Goal: Task Accomplishment & Management: Manage account settings

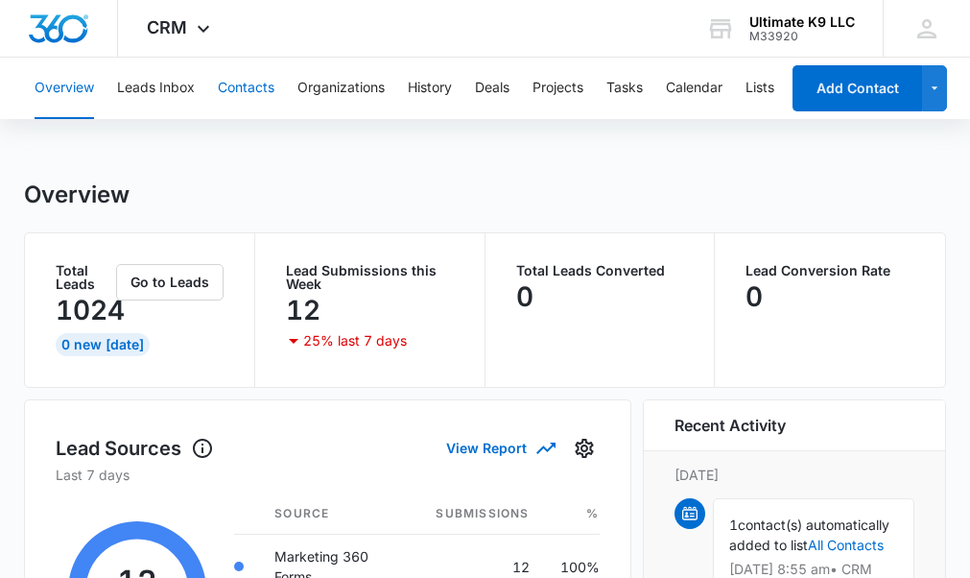
click at [235, 75] on button "Contacts" at bounding box center [246, 88] width 57 height 61
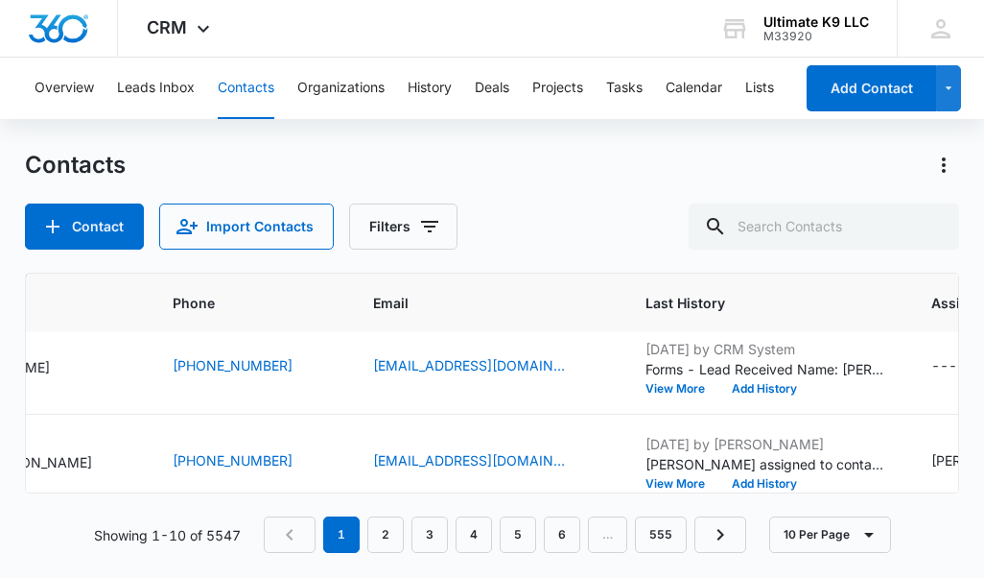
scroll to position [108, 318]
click at [930, 362] on div "---" at bounding box center [943, 366] width 26 height 23
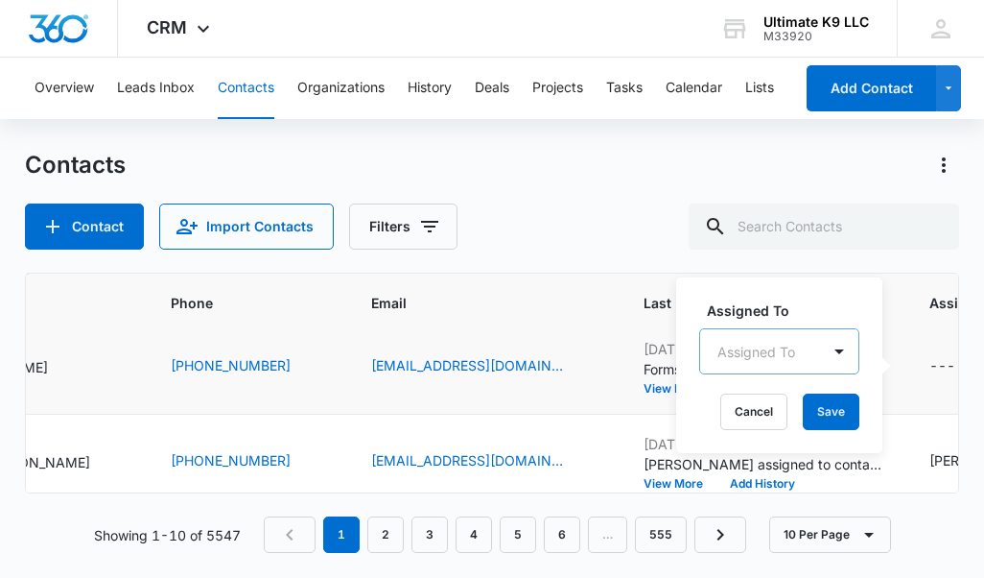
click at [777, 351] on div "Assigned To Assigned To Cancel Save" at bounding box center [779, 365] width 206 height 176
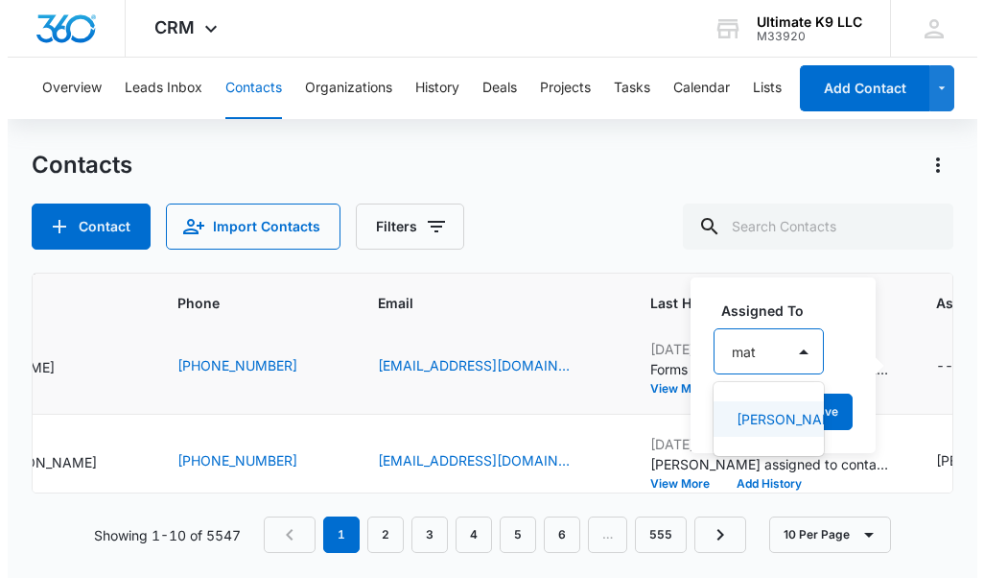
scroll to position [0, 0]
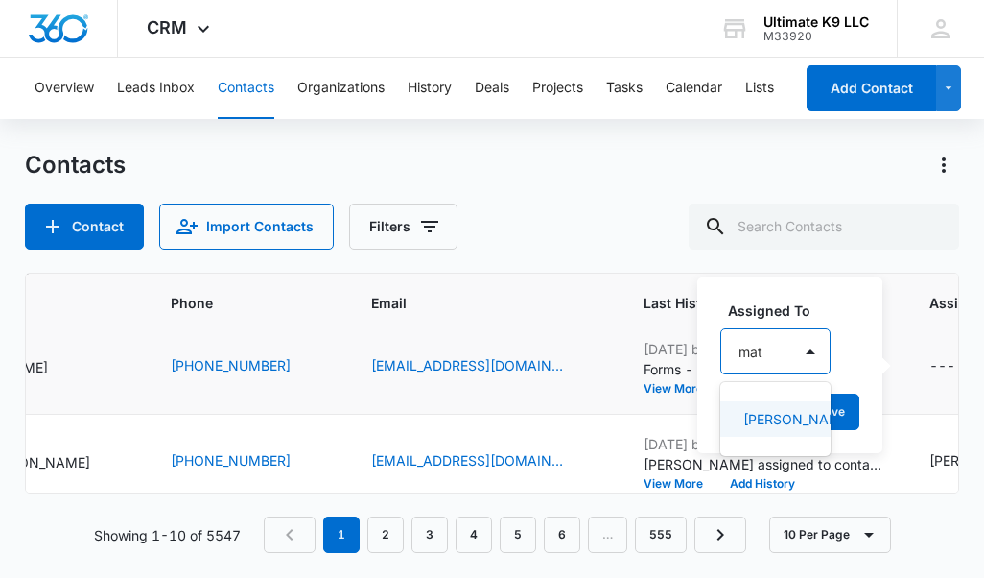
type input "matt"
click at [763, 408] on div "[PERSON_NAME]" at bounding box center [777, 418] width 115 height 35
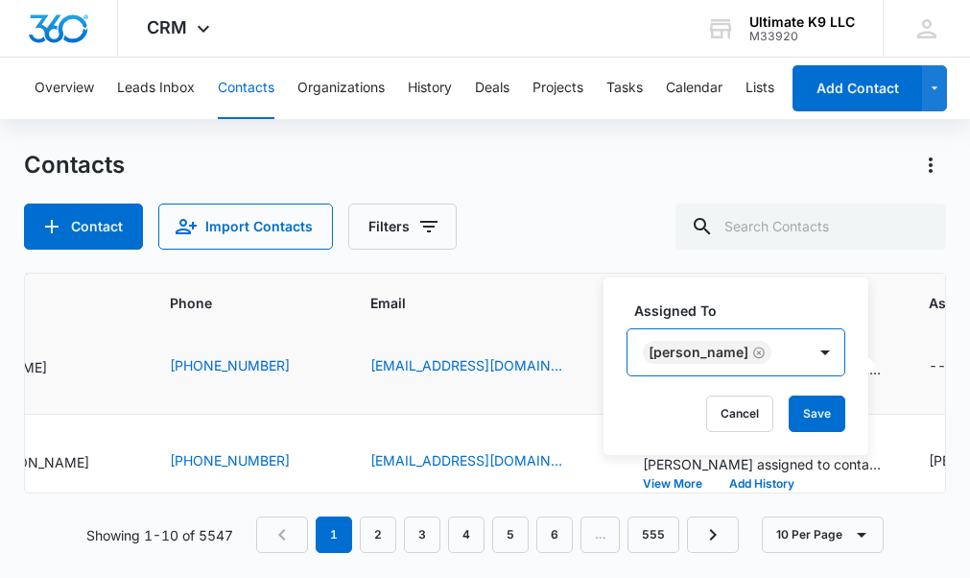
click at [774, 358] on div "[PERSON_NAME]" at bounding box center [716, 352] width 178 height 46
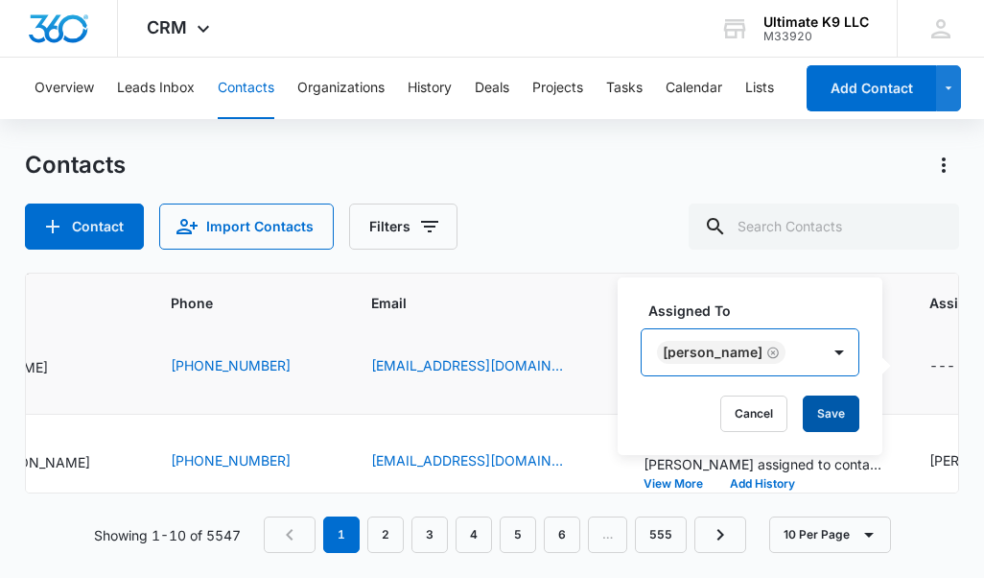
click at [834, 403] on button "Save" at bounding box center [831, 413] width 57 height 36
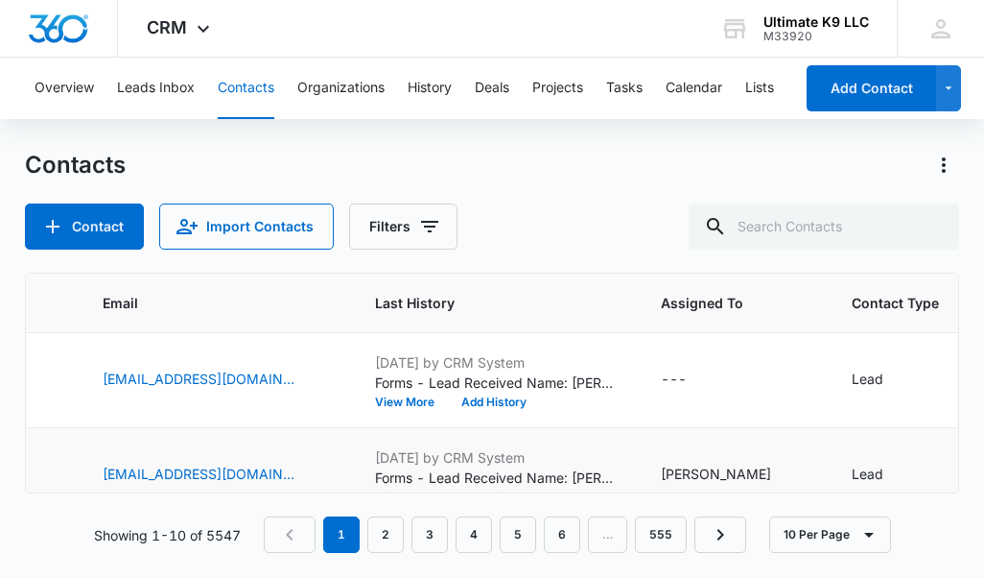
scroll to position [0, 584]
click at [664, 379] on div "---" at bounding box center [677, 379] width 26 height 23
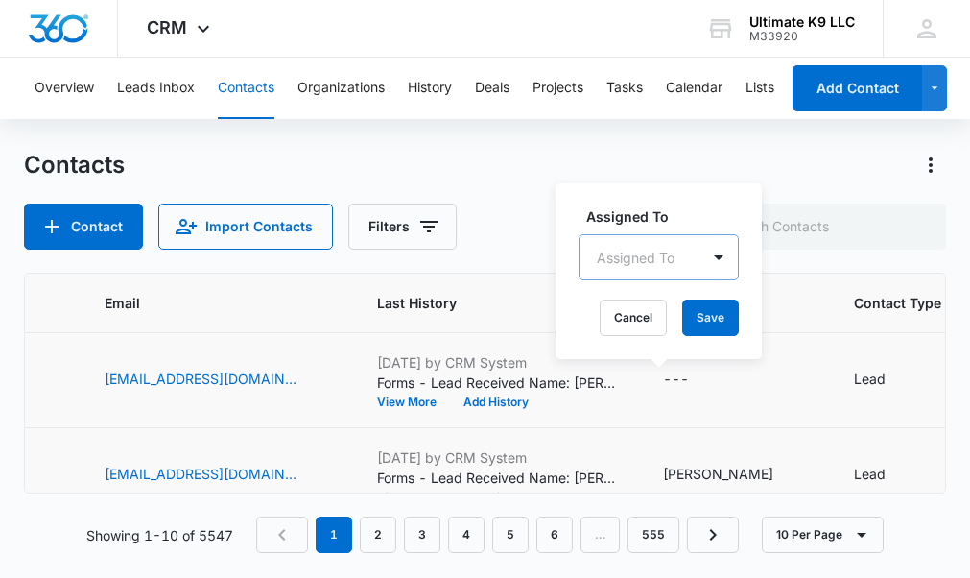
click at [613, 255] on div at bounding box center [636, 258] width 78 height 24
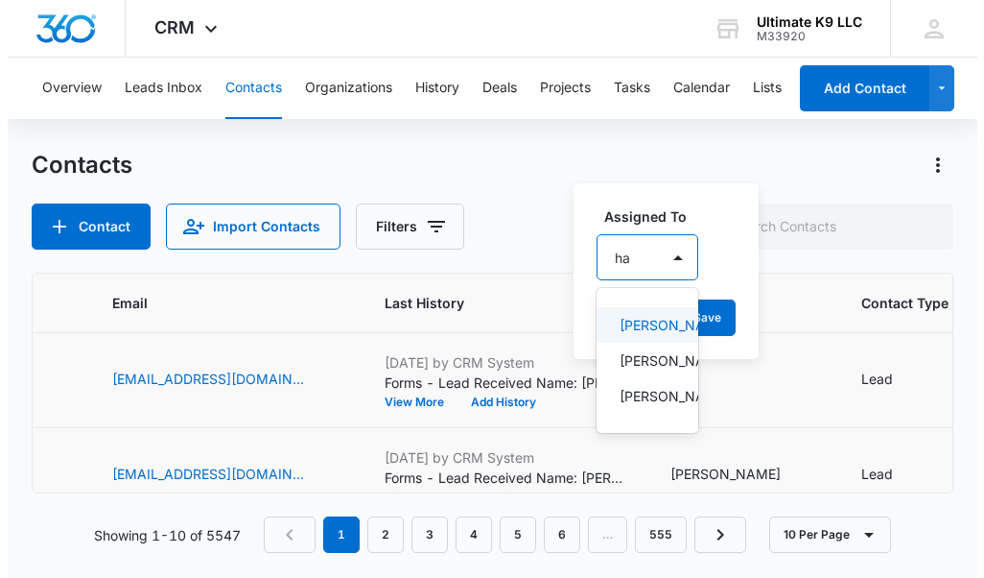
scroll to position [0, 0]
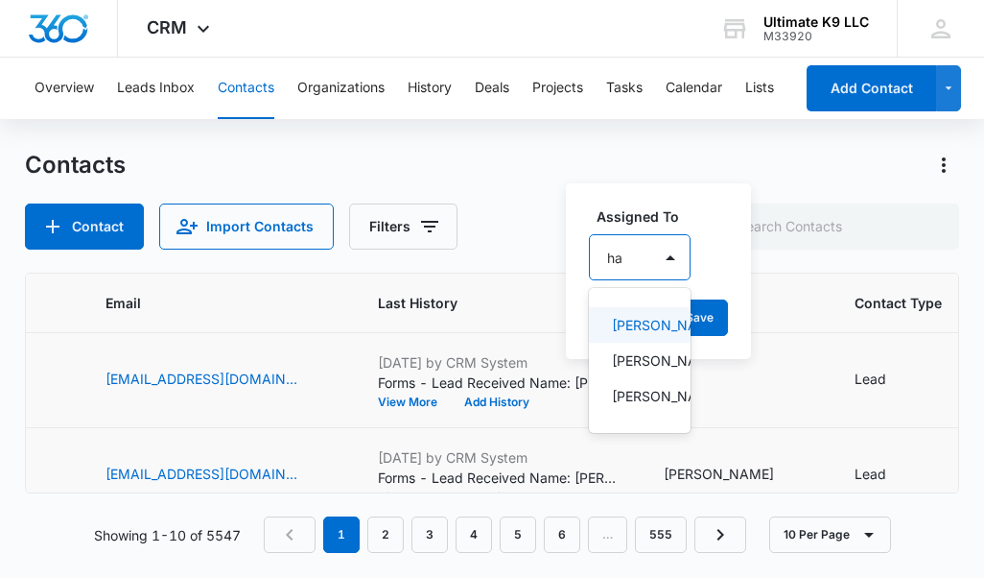
type input "hay"
click at [627, 322] on p "[PERSON_NAME]" at bounding box center [641, 325] width 59 height 20
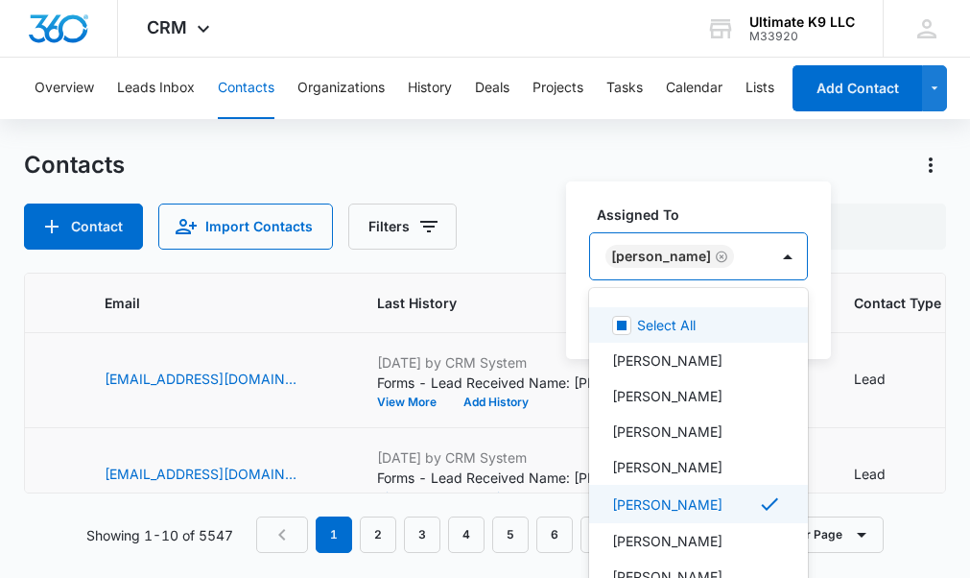
click at [727, 255] on icon "Remove Hayliegh Watson" at bounding box center [722, 256] width 12 height 12
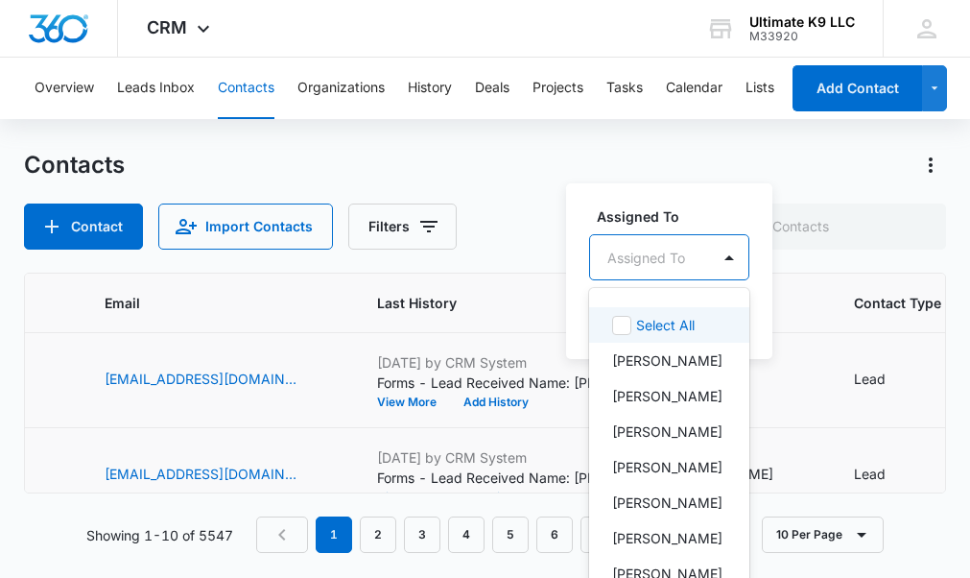
click at [673, 263] on div at bounding box center [646, 258] width 78 height 24
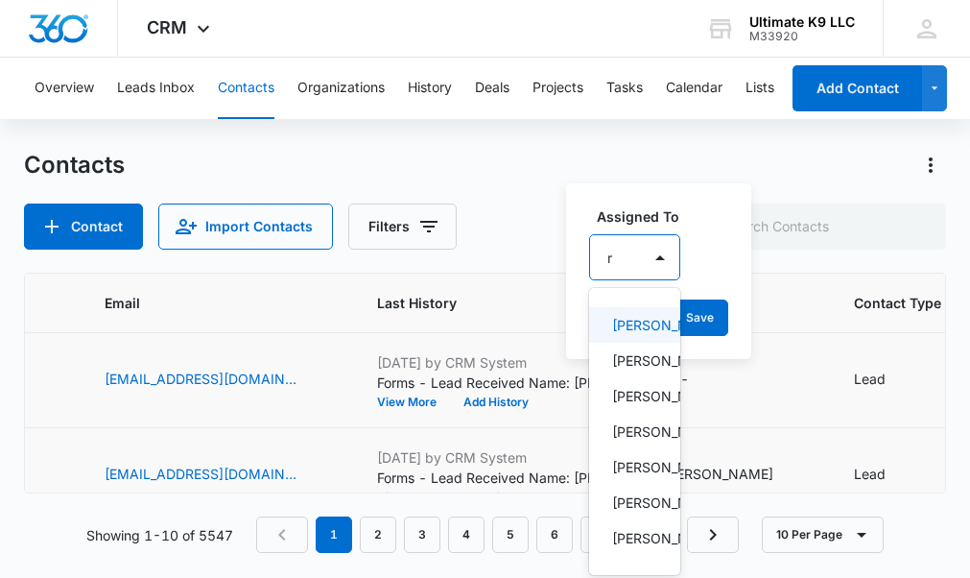
scroll to position [12, 0]
type input "ri"
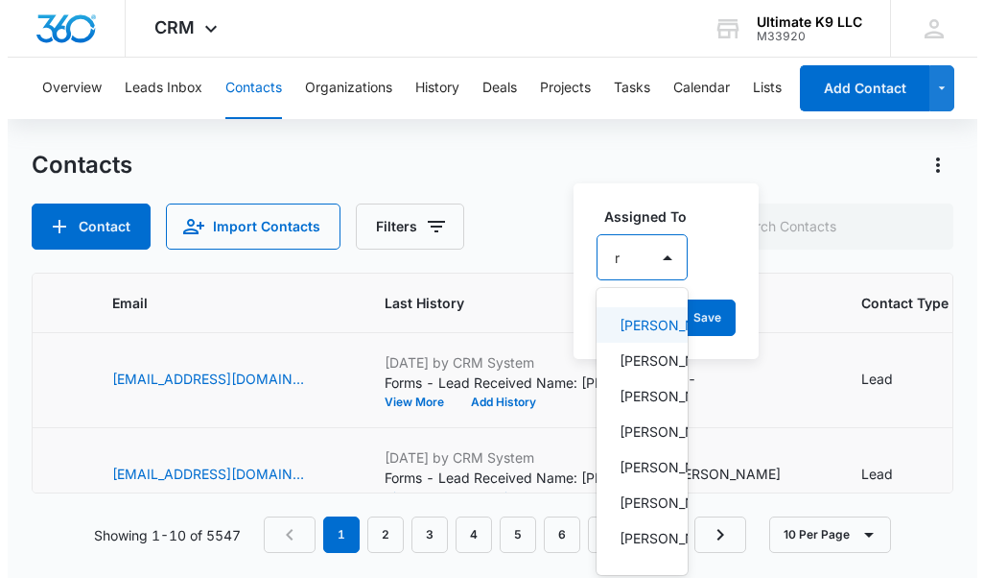
scroll to position [0, 0]
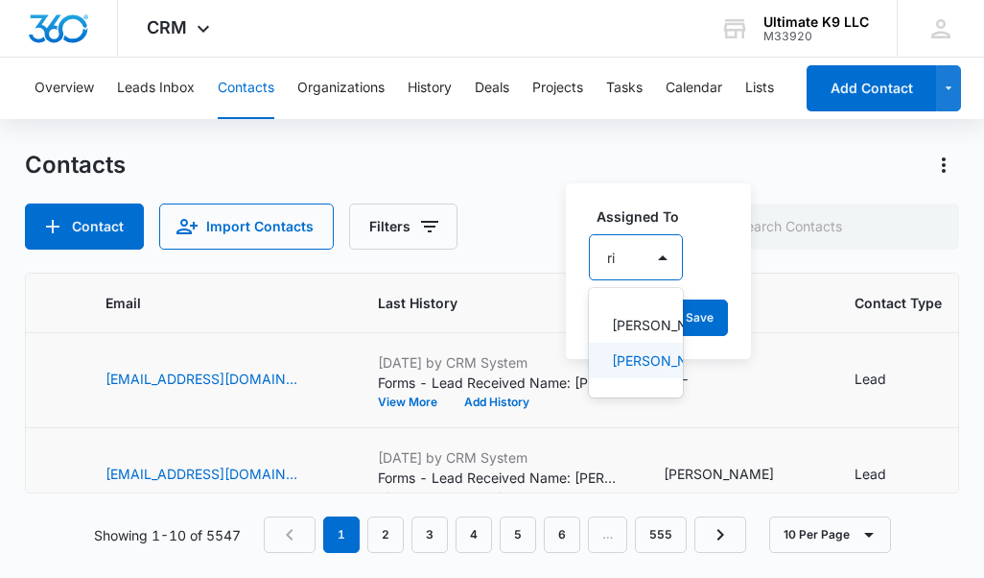
click at [634, 370] on p "[PERSON_NAME]" at bounding box center [634, 360] width 44 height 20
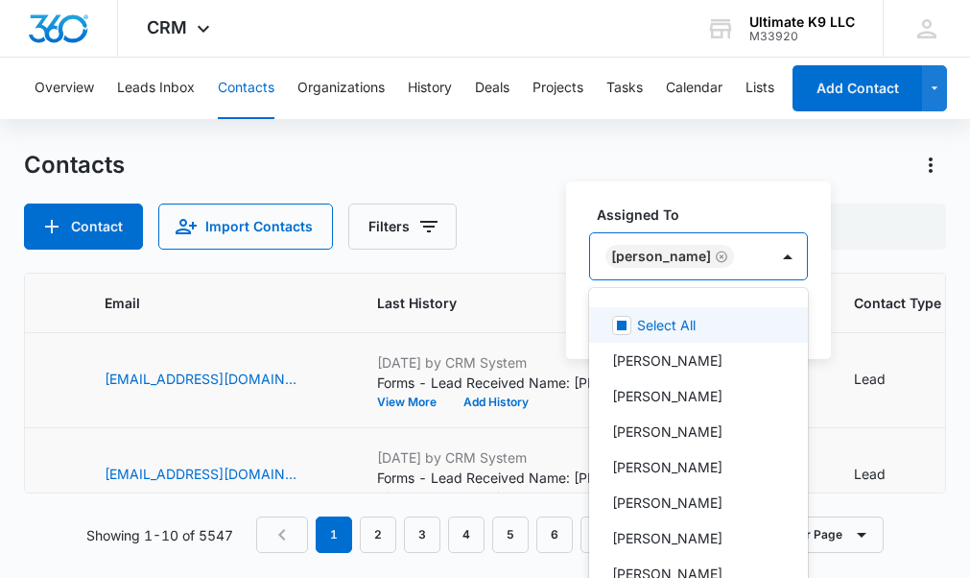
click at [768, 253] on div "[PERSON_NAME]" at bounding box center [679, 256] width 178 height 46
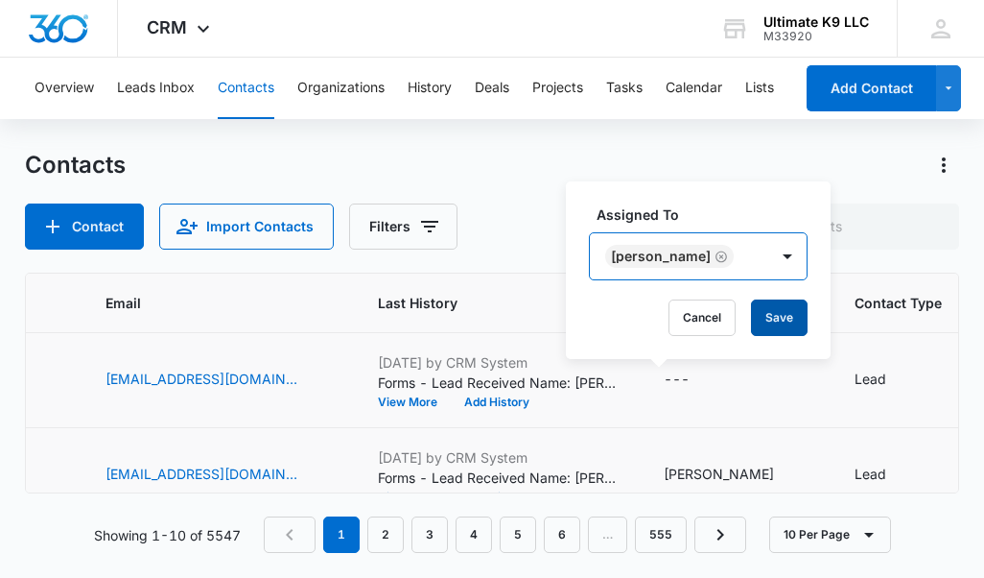
click at [787, 311] on button "Save" at bounding box center [779, 317] width 57 height 36
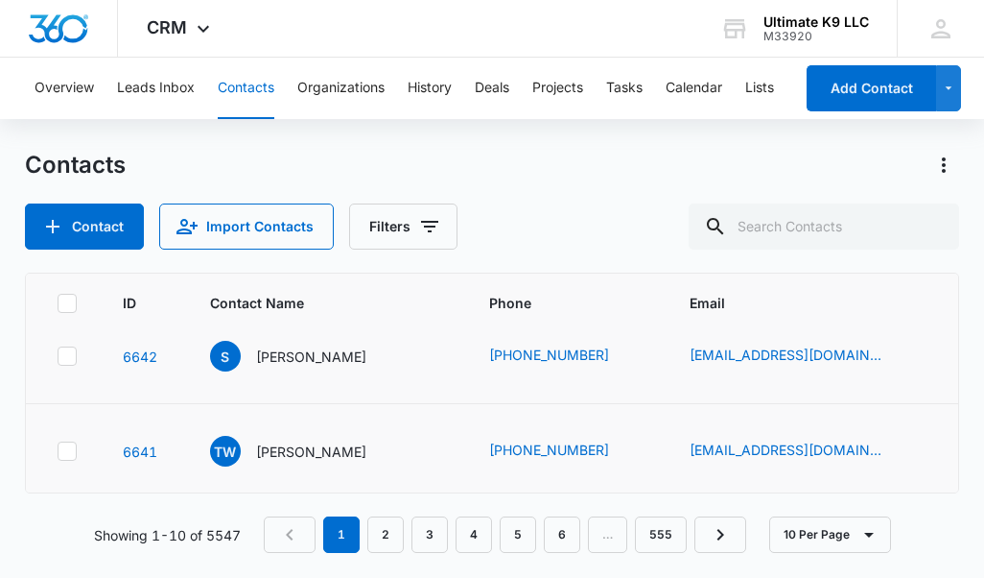
scroll to position [27, 0]
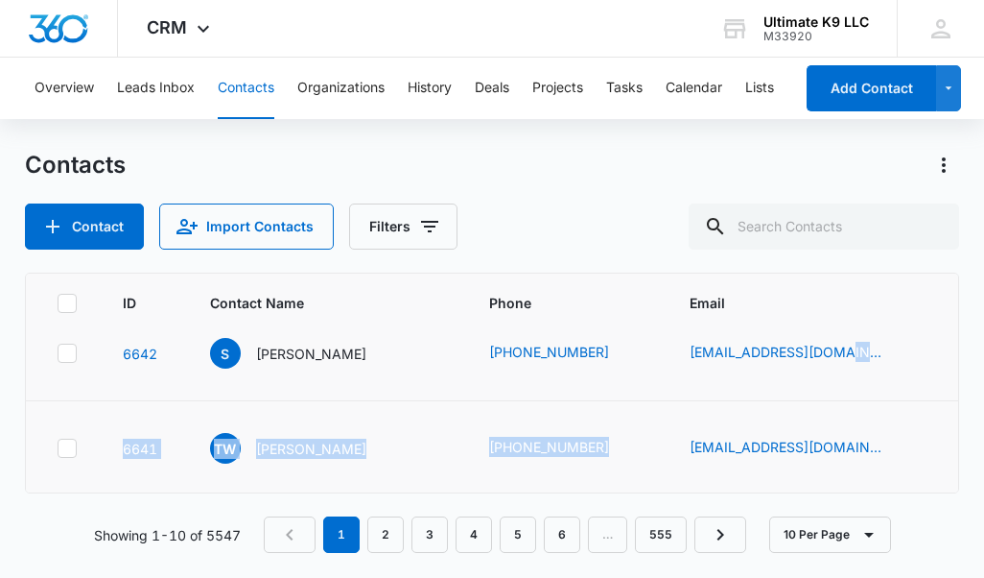
drag, startPoint x: 519, startPoint y: 464, endPoint x: 814, endPoint y: 394, distance: 302.7
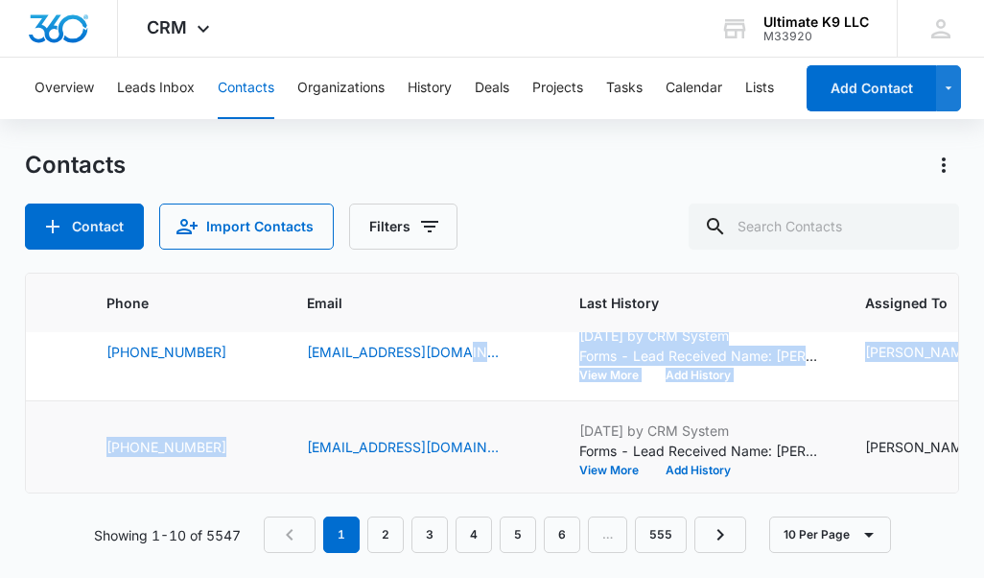
scroll to position [27, 52]
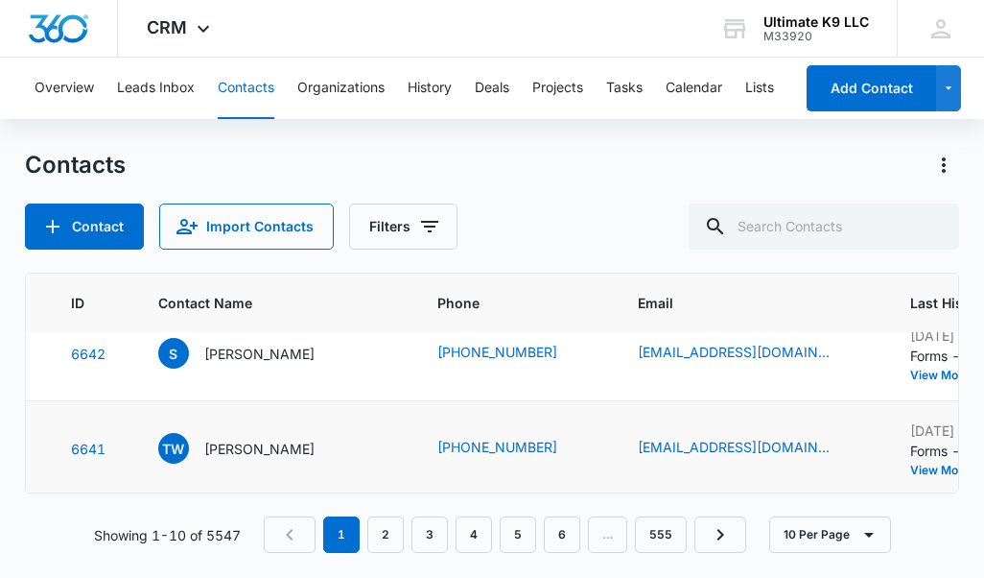
click at [557, 189] on div "Contacts Contact Import Contacts Filters" at bounding box center [492, 200] width 935 height 100
